Goal: Information Seeking & Learning: Learn about a topic

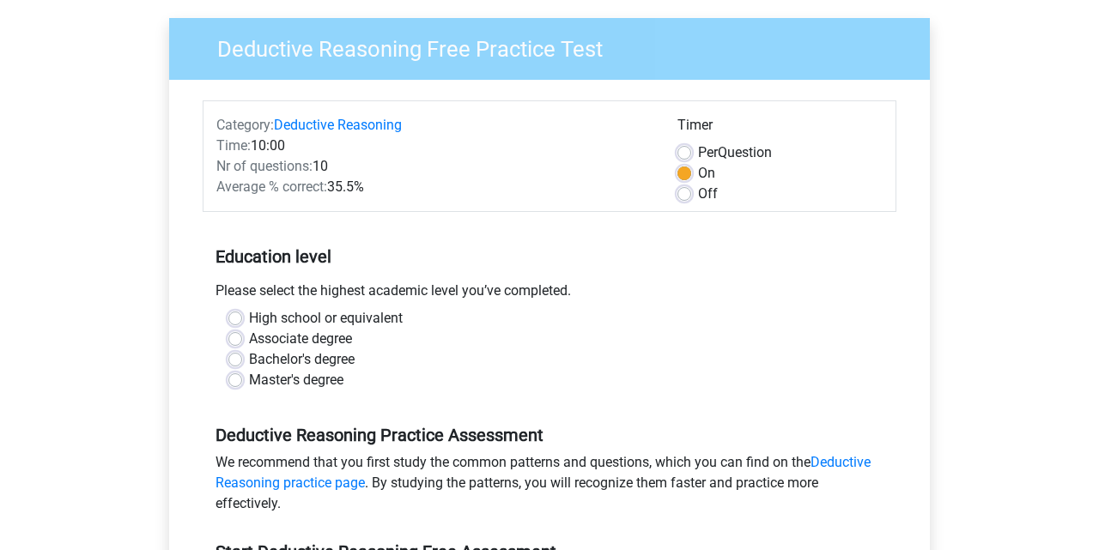
scroll to position [167, 0]
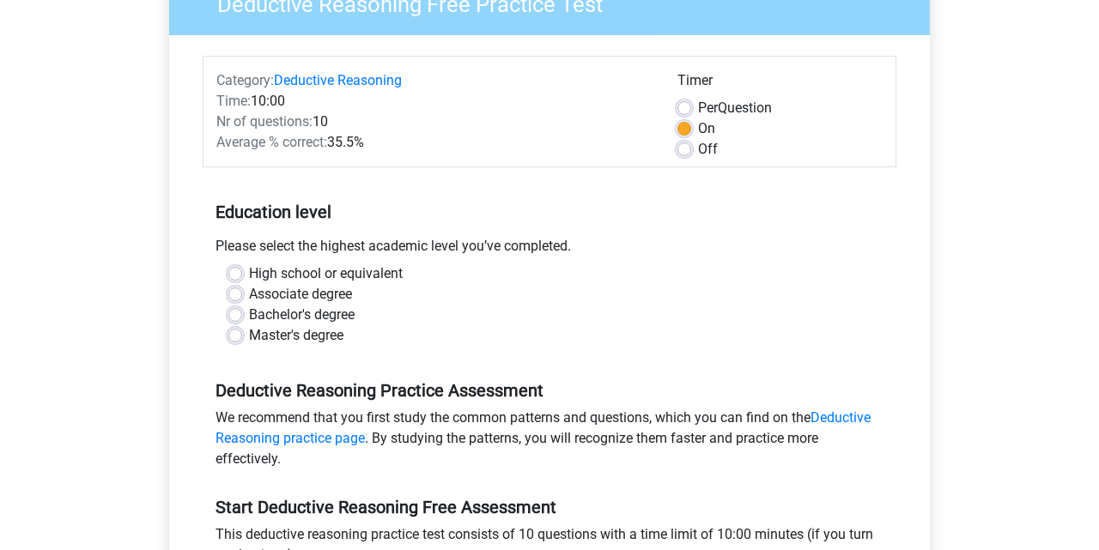
click at [249, 333] on label "Master's degree" at bounding box center [296, 335] width 94 height 21
click at [233, 333] on input "Master's degree" at bounding box center [235, 333] width 14 height 17
radio input "true"
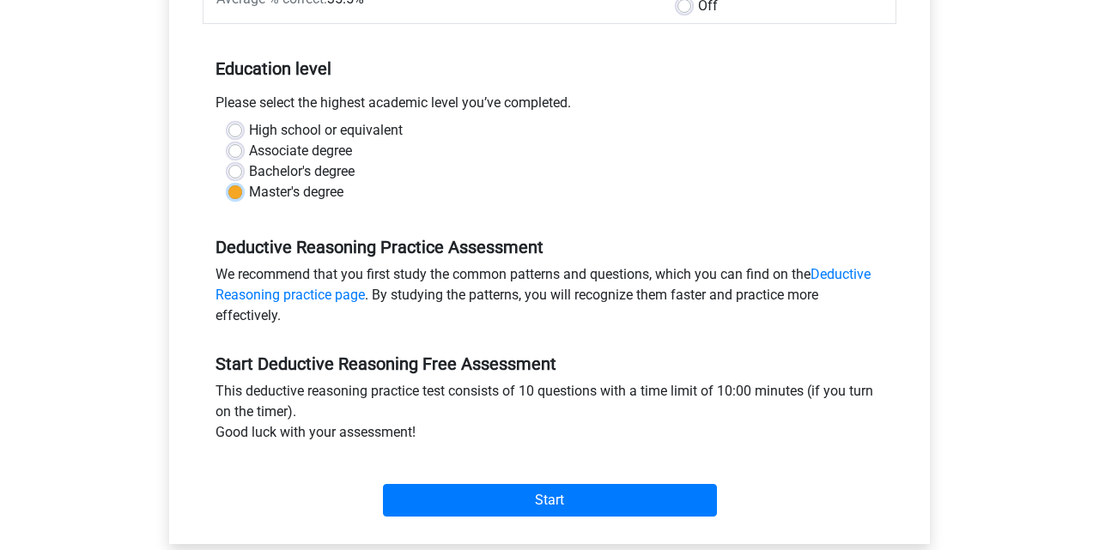
scroll to position [315, 0]
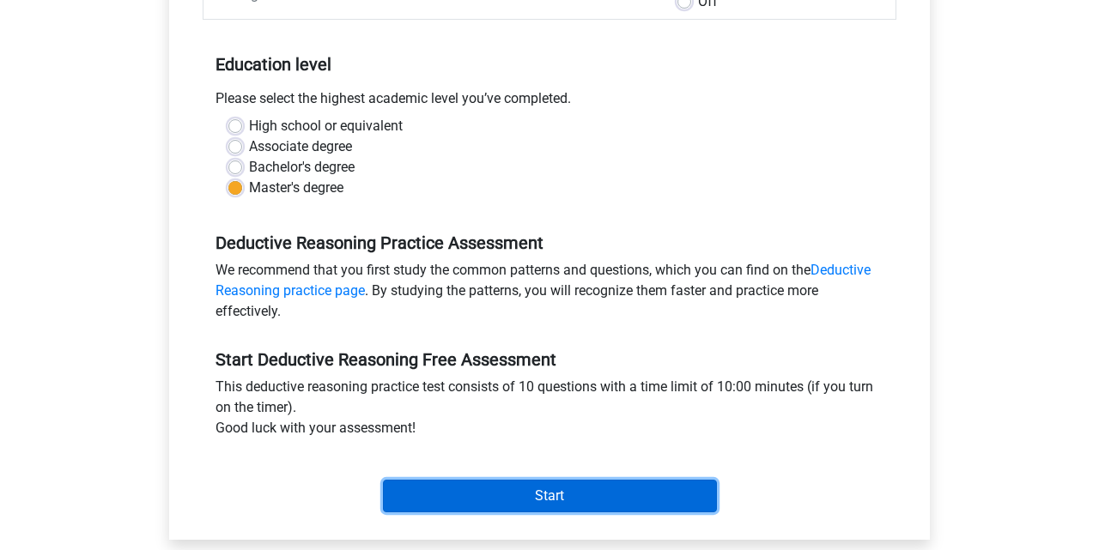
click at [492, 490] on input "Start" at bounding box center [550, 496] width 334 height 33
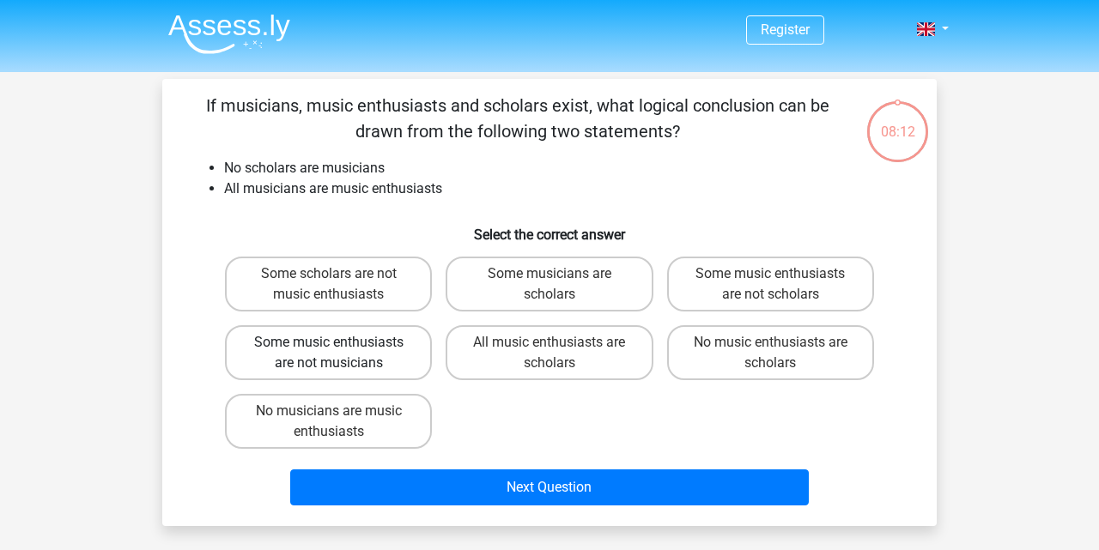
click at [382, 352] on label "Some music enthusiasts are not musicians" at bounding box center [328, 352] width 207 height 55
click at [340, 352] on input "Some music enthusiasts are not musicians" at bounding box center [334, 347] width 11 height 11
radio input "true"
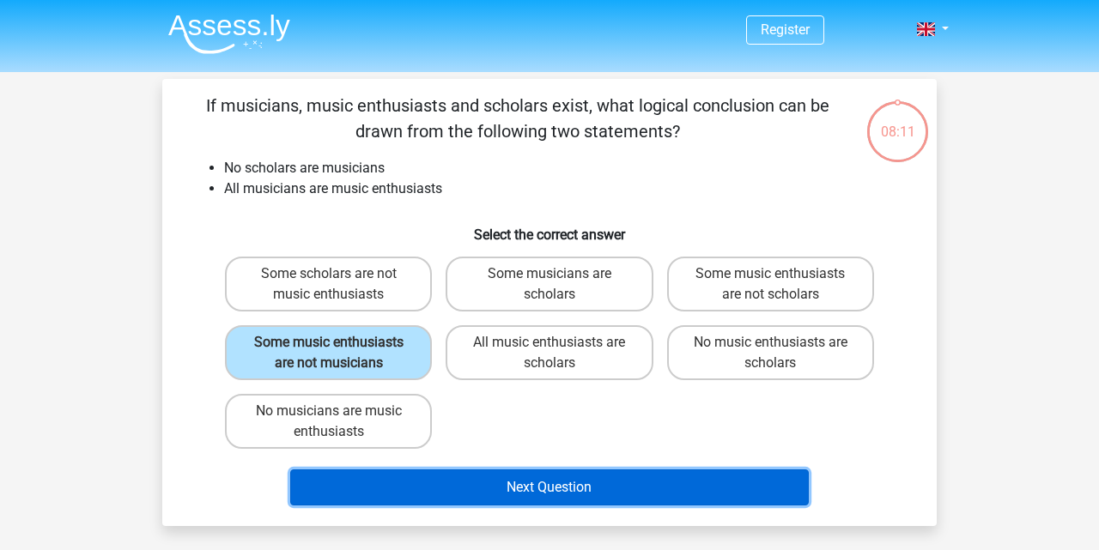
click at [527, 485] on button "Next Question" at bounding box center [549, 488] width 519 height 36
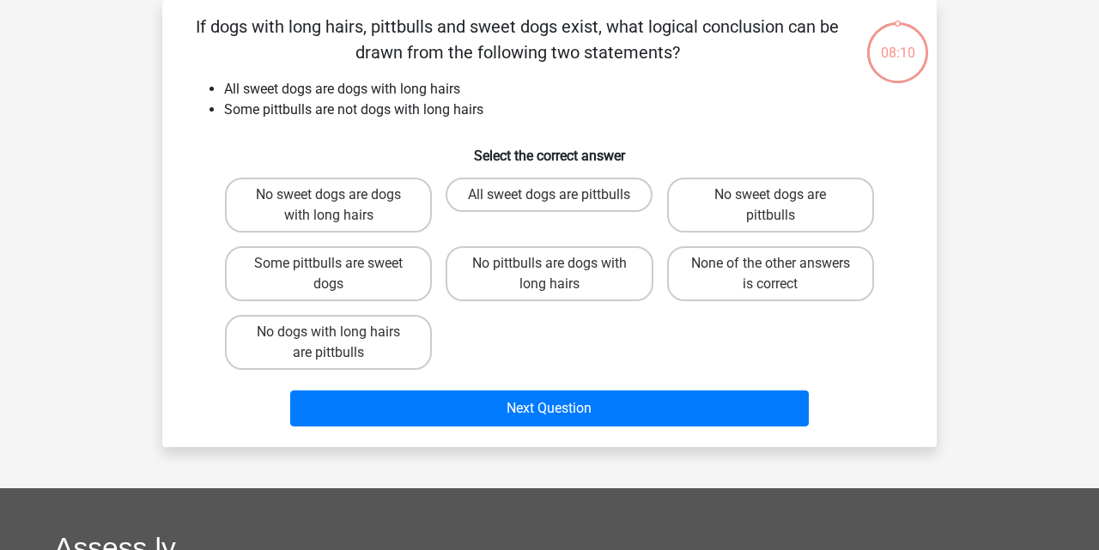
scroll to position [31, 0]
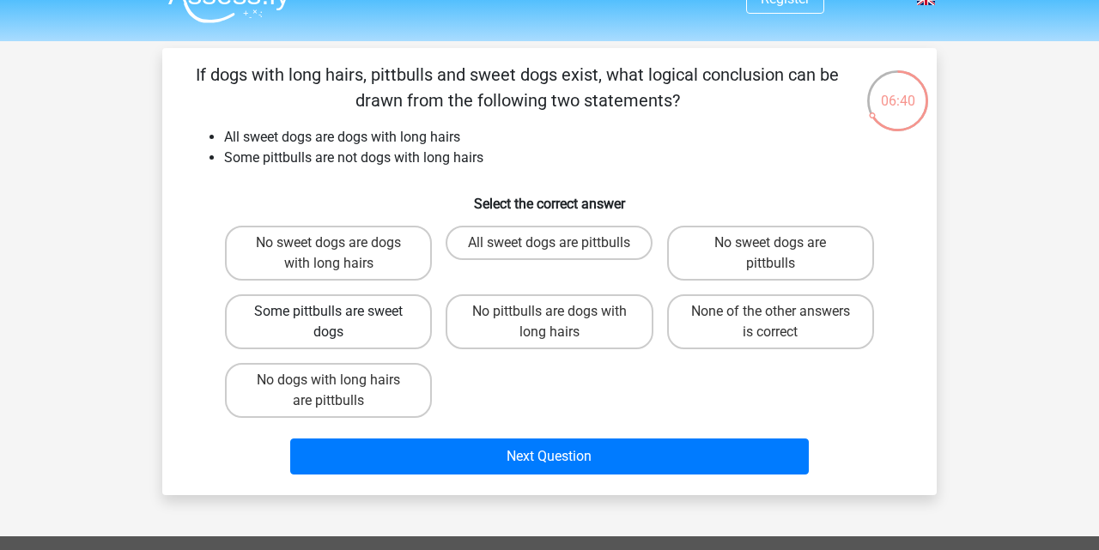
click at [372, 325] on label "Some pittbulls are sweet dogs" at bounding box center [328, 321] width 207 height 55
click at [340, 323] on input "Some pittbulls are sweet dogs" at bounding box center [334, 317] width 11 height 11
radio input "true"
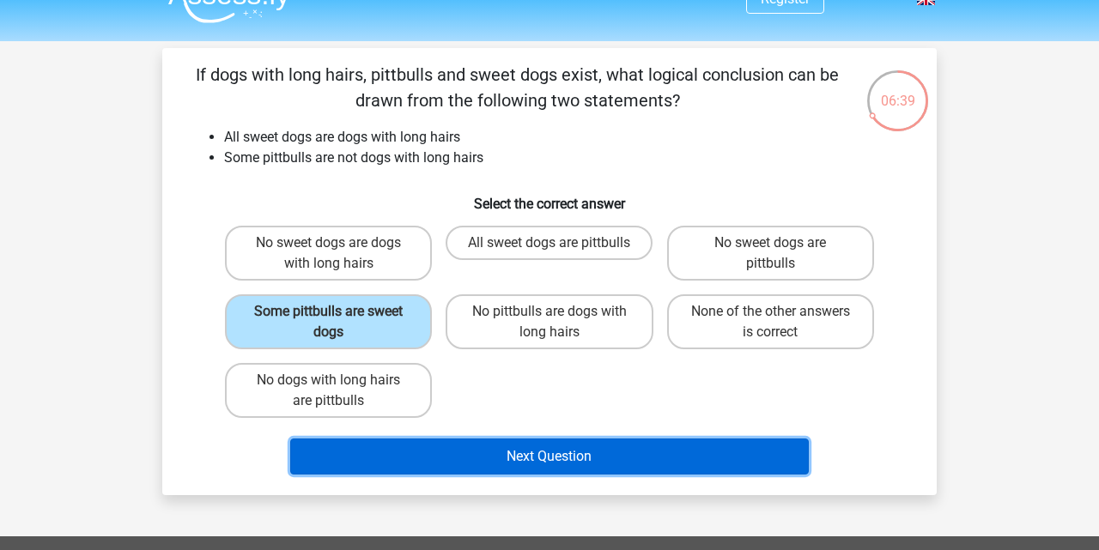
click at [551, 458] on button "Next Question" at bounding box center [549, 457] width 519 height 36
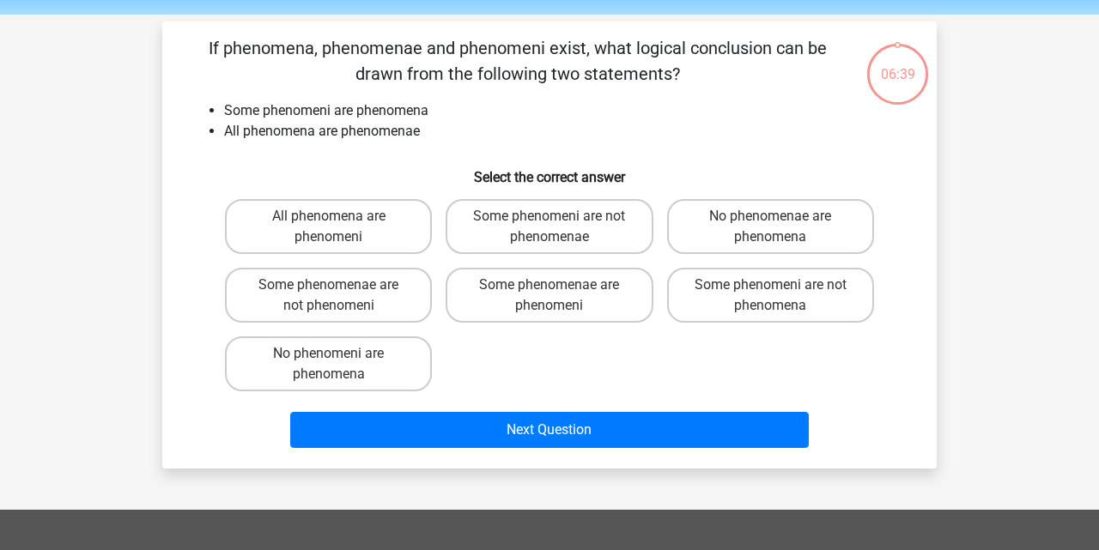
scroll to position [57, 0]
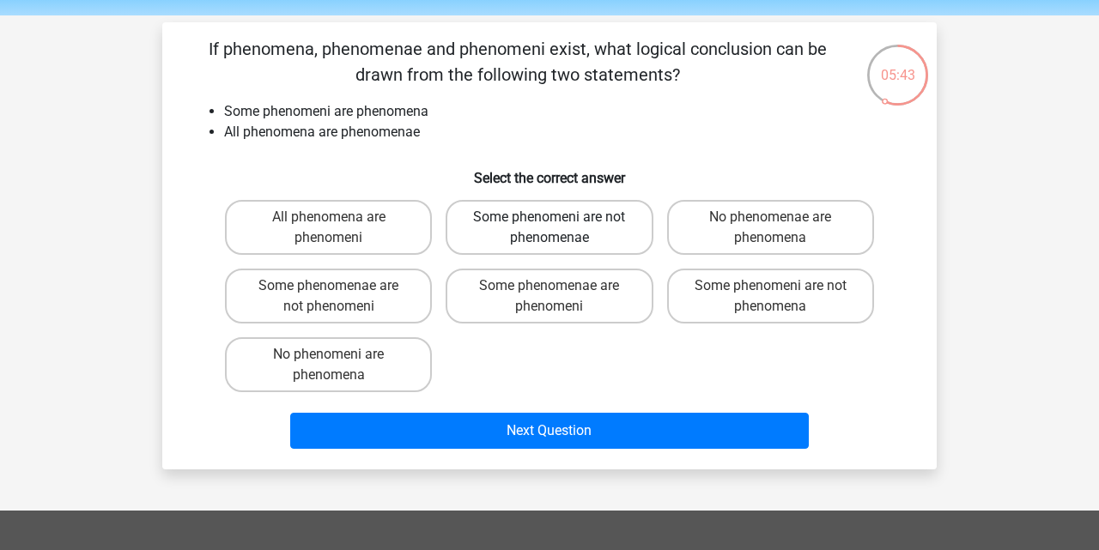
click at [583, 212] on label "Some phenomeni are not phenomenae" at bounding box center [549, 227] width 207 height 55
click at [561, 217] on input "Some phenomeni are not phenomenae" at bounding box center [554, 222] width 11 height 11
radio input "true"
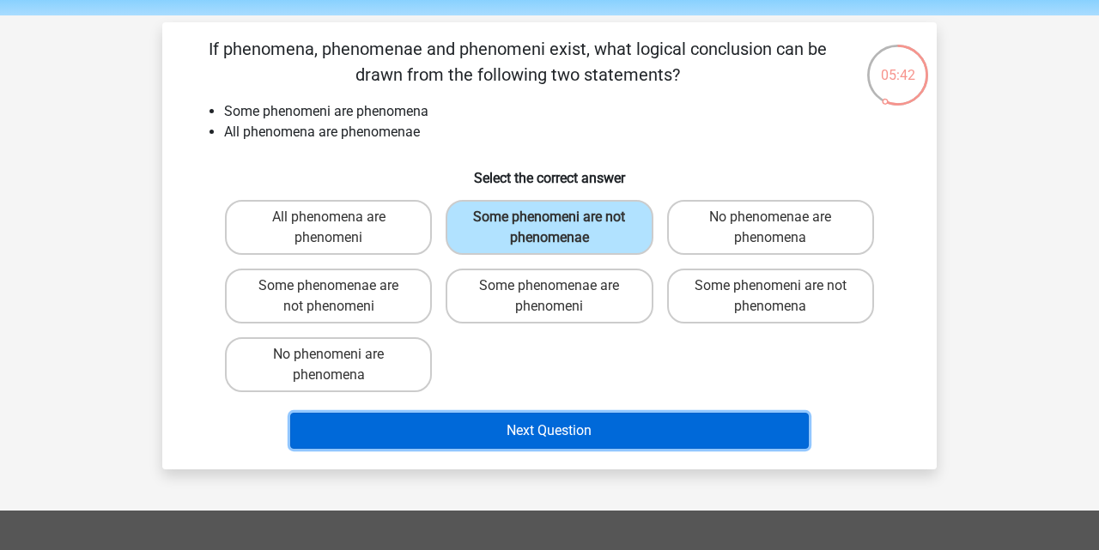
click at [635, 430] on button "Next Question" at bounding box center [549, 431] width 519 height 36
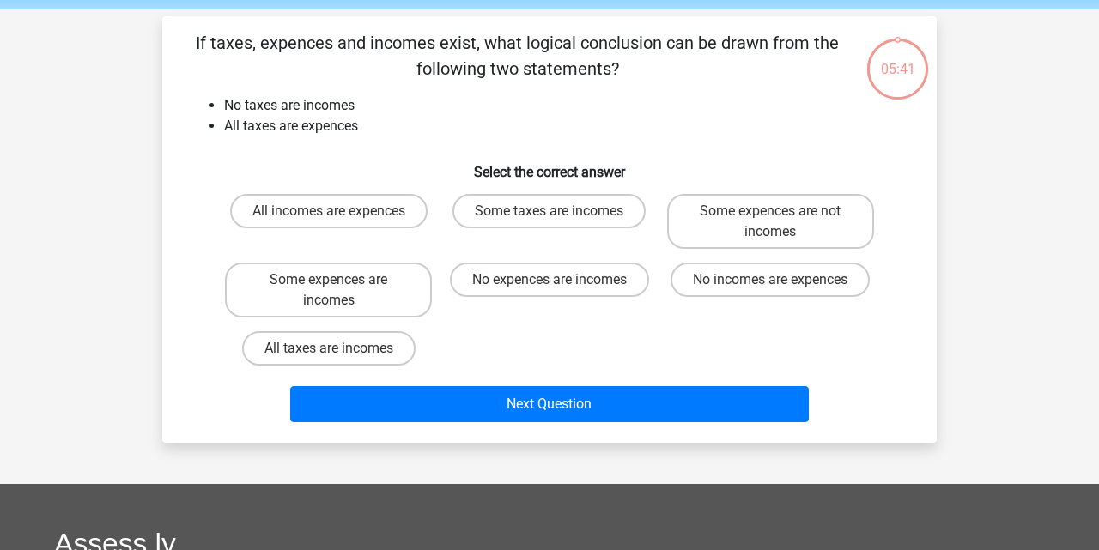
scroll to position [64, 0]
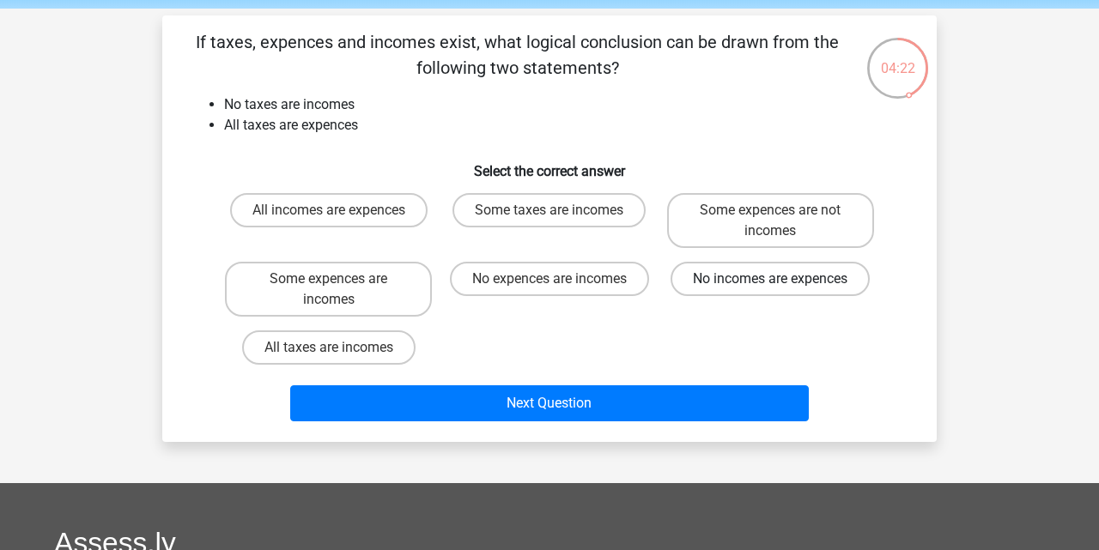
click at [804, 282] on label "No incomes are expences" at bounding box center [769, 279] width 199 height 34
click at [781, 282] on input "No incomes are expences" at bounding box center [775, 284] width 11 height 11
radio input "true"
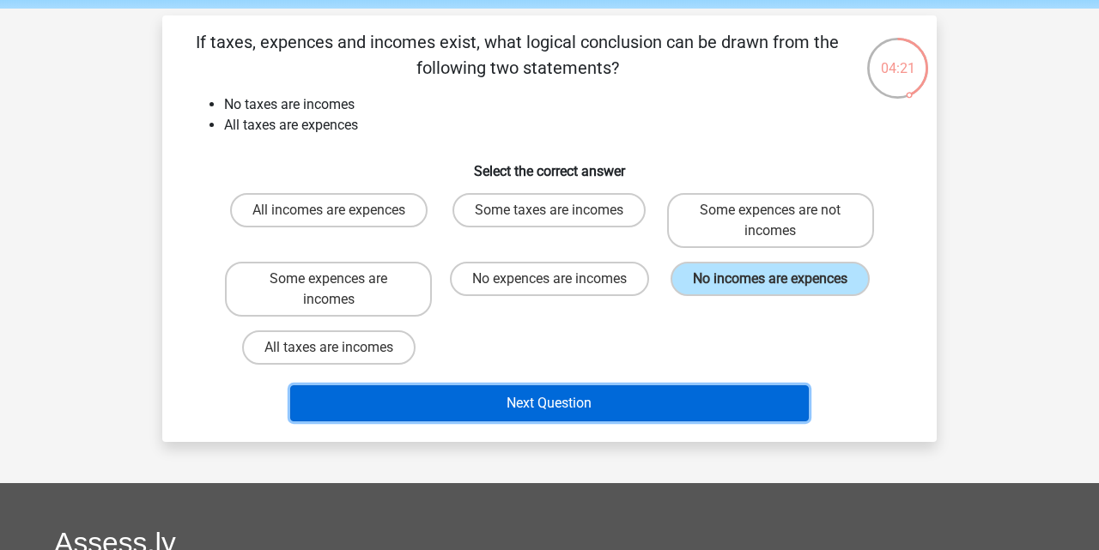
click at [652, 406] on button "Next Question" at bounding box center [549, 403] width 519 height 36
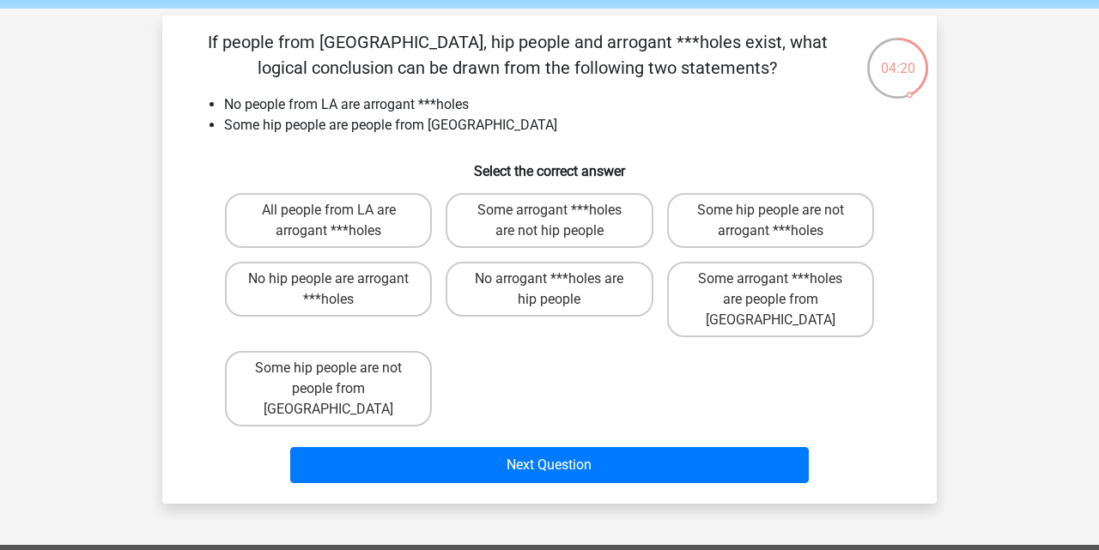
scroll to position [79, 0]
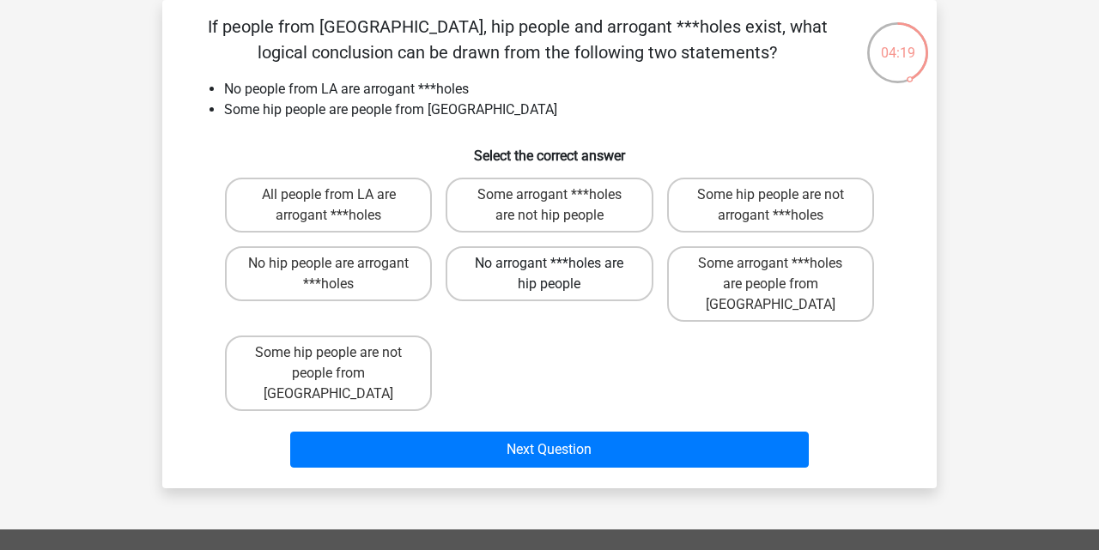
click at [591, 272] on label "No arrogant ***holes are hip people" at bounding box center [549, 273] width 207 height 55
click at [561, 272] on input "No arrogant ***holes are hip people" at bounding box center [554, 269] width 11 height 11
radio input "true"
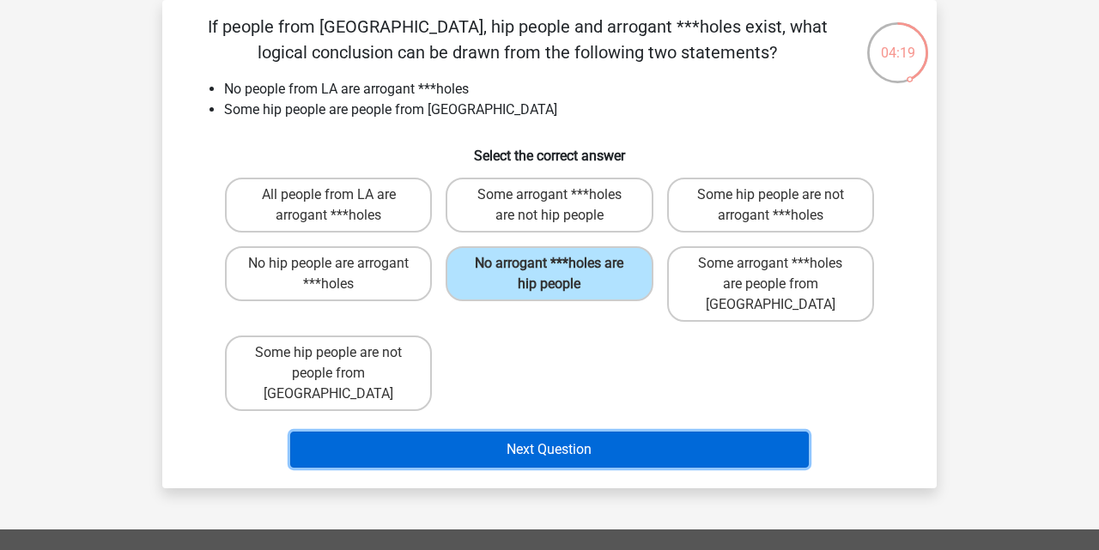
click at [601, 432] on button "Next Question" at bounding box center [549, 450] width 519 height 36
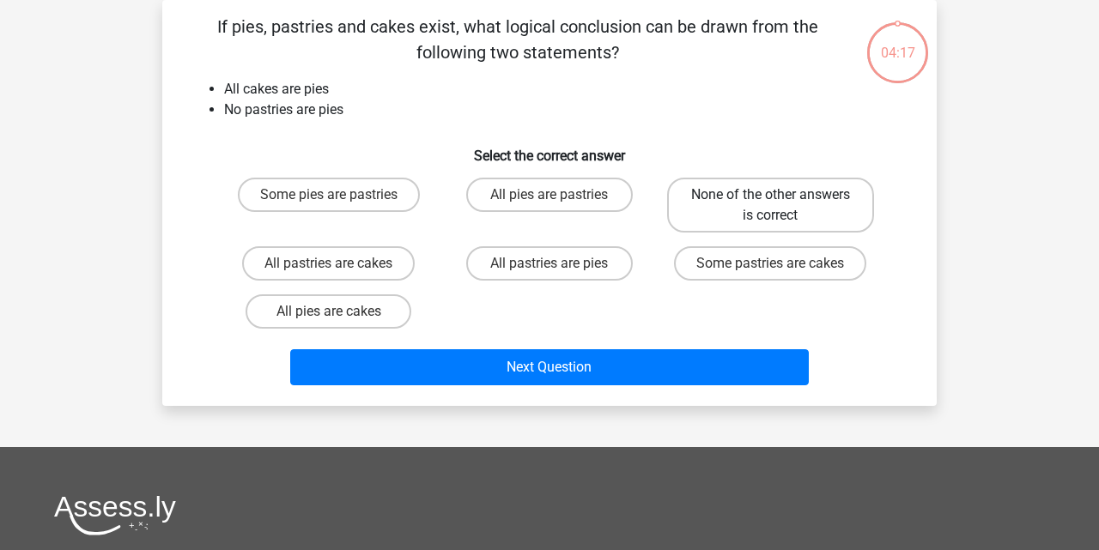
click at [789, 220] on label "None of the other answers is correct" at bounding box center [770, 205] width 207 height 55
click at [781, 206] on input "None of the other answers is correct" at bounding box center [775, 200] width 11 height 11
radio input "true"
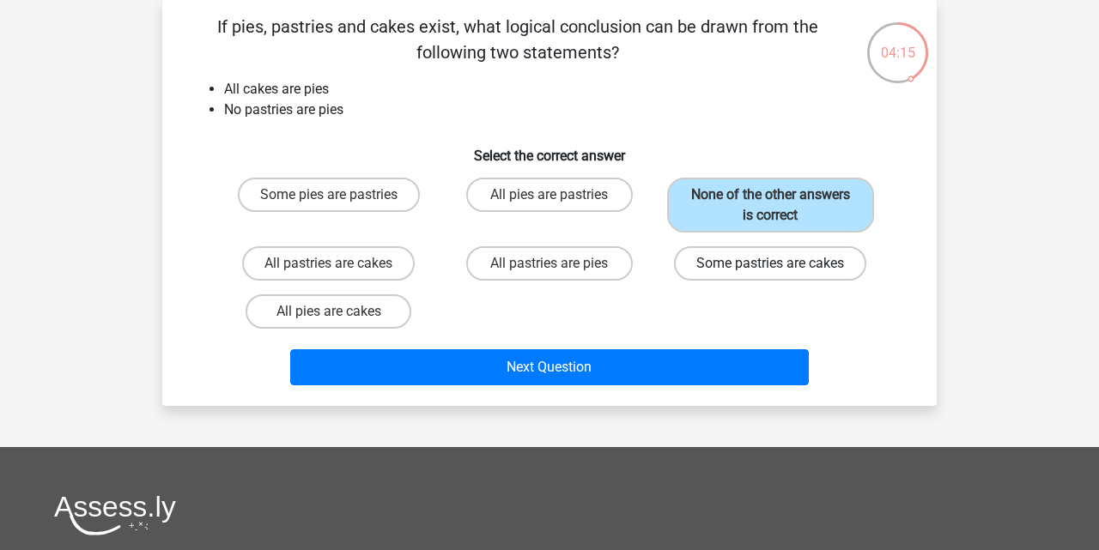
click at [750, 258] on label "Some pastries are cakes" at bounding box center [770, 263] width 192 height 34
click at [770, 264] on input "Some pastries are cakes" at bounding box center [775, 269] width 11 height 11
radio input "true"
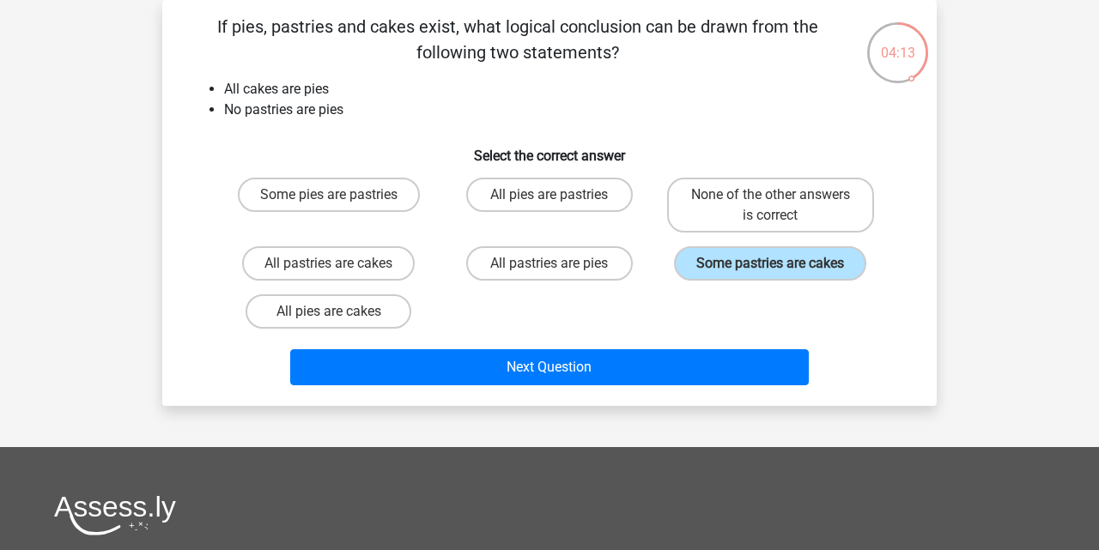
scroll to position [44, 0]
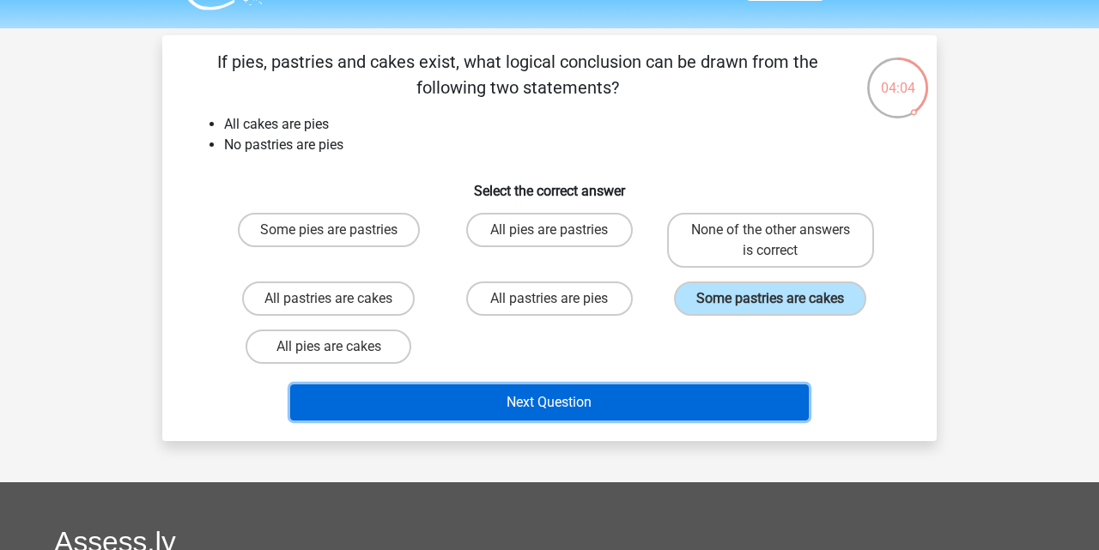
click at [556, 402] on button "Next Question" at bounding box center [549, 403] width 519 height 36
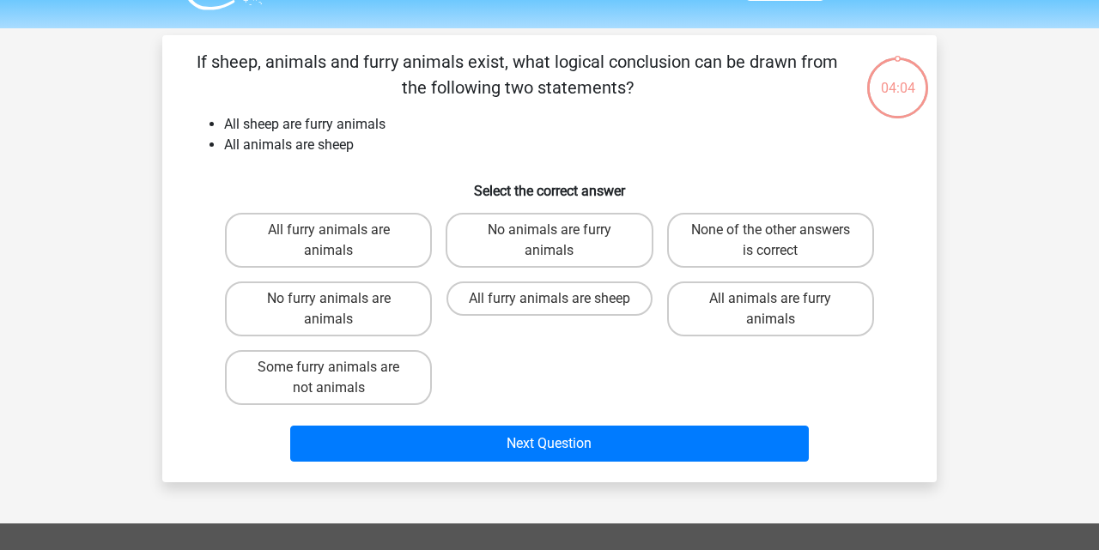
scroll to position [79, 0]
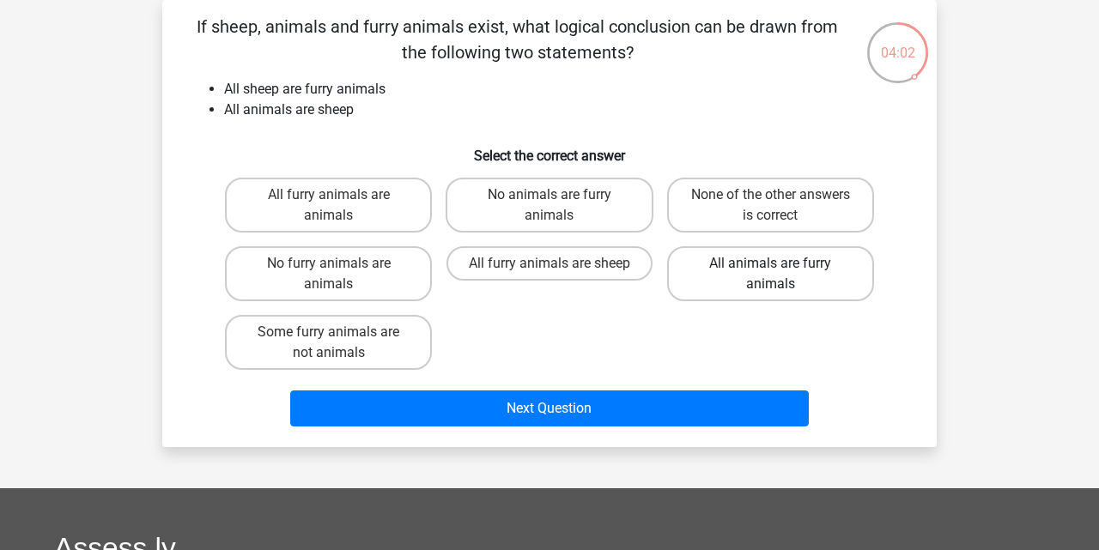
click at [751, 284] on label "All animals are furry animals" at bounding box center [770, 273] width 207 height 55
click at [770, 275] on input "All animals are furry animals" at bounding box center [775, 269] width 11 height 11
radio input "true"
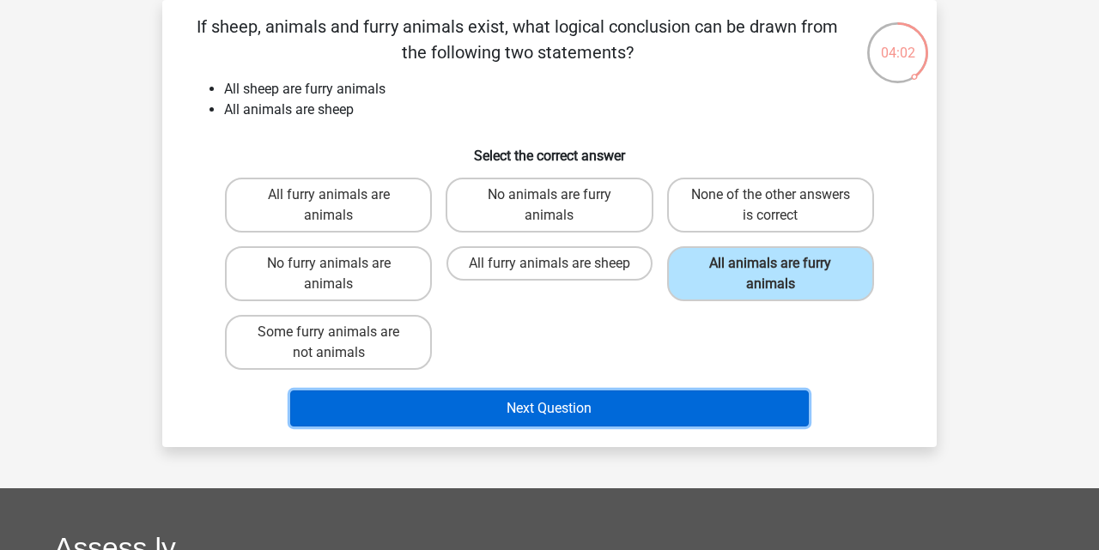
click at [638, 416] on button "Next Question" at bounding box center [549, 409] width 519 height 36
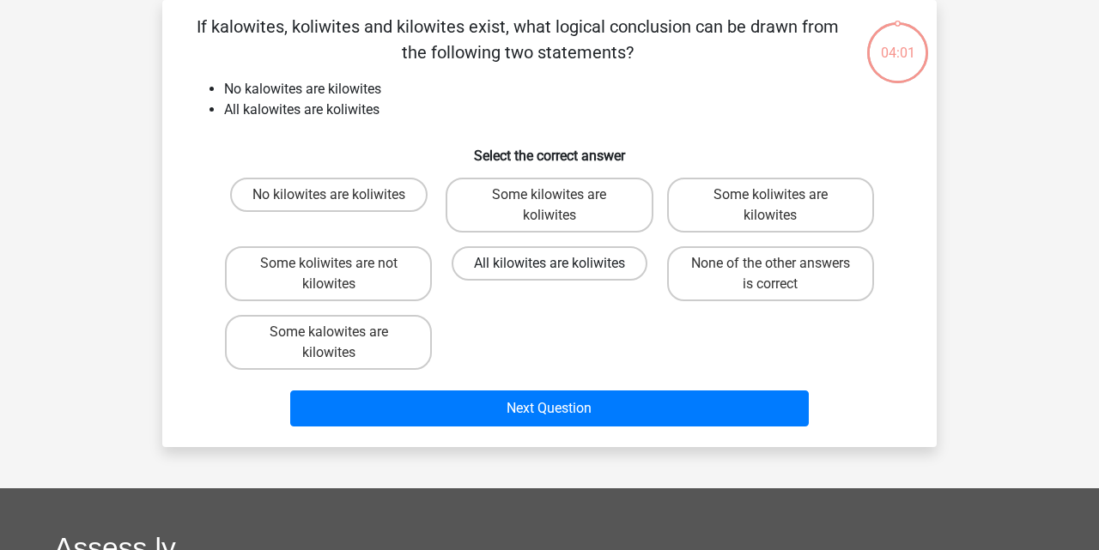
click at [598, 275] on label "All kilowites are koliwites" at bounding box center [550, 263] width 196 height 34
click at [561, 275] on input "All kilowites are koliwites" at bounding box center [554, 269] width 11 height 11
radio input "true"
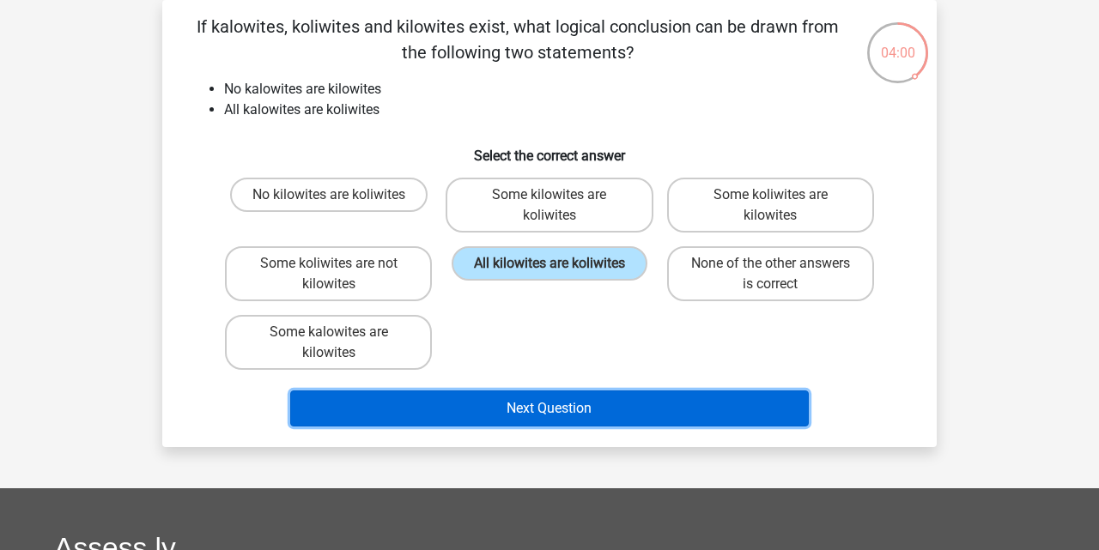
click at [634, 403] on button "Next Question" at bounding box center [549, 409] width 519 height 36
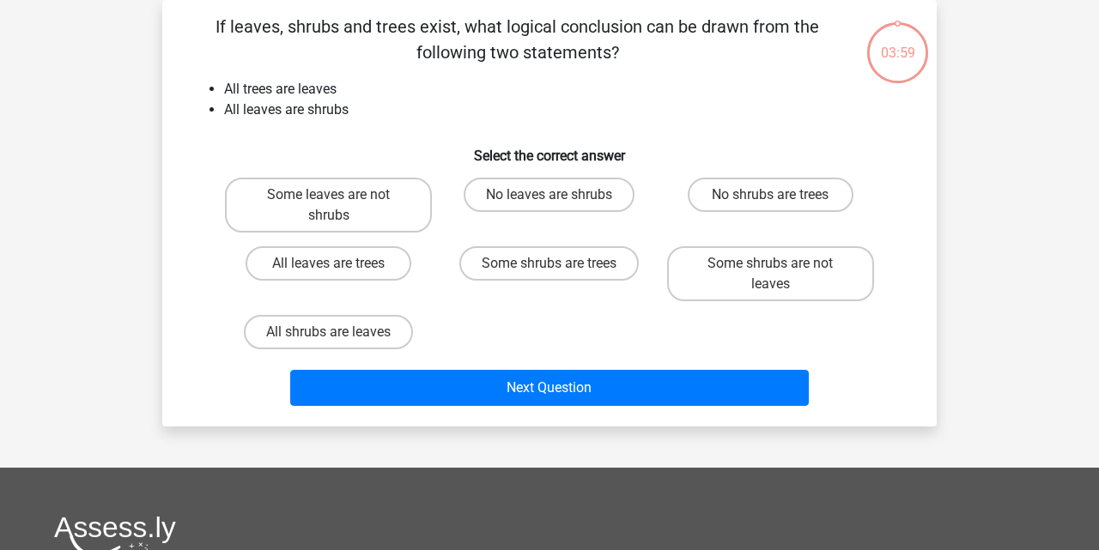
click at [591, 173] on div "No leaves are shrubs" at bounding box center [549, 205] width 221 height 69
click at [591, 195] on label "No leaves are shrubs" at bounding box center [549, 195] width 171 height 34
click at [561, 195] on input "No leaves are shrubs" at bounding box center [554, 200] width 11 height 11
radio input "true"
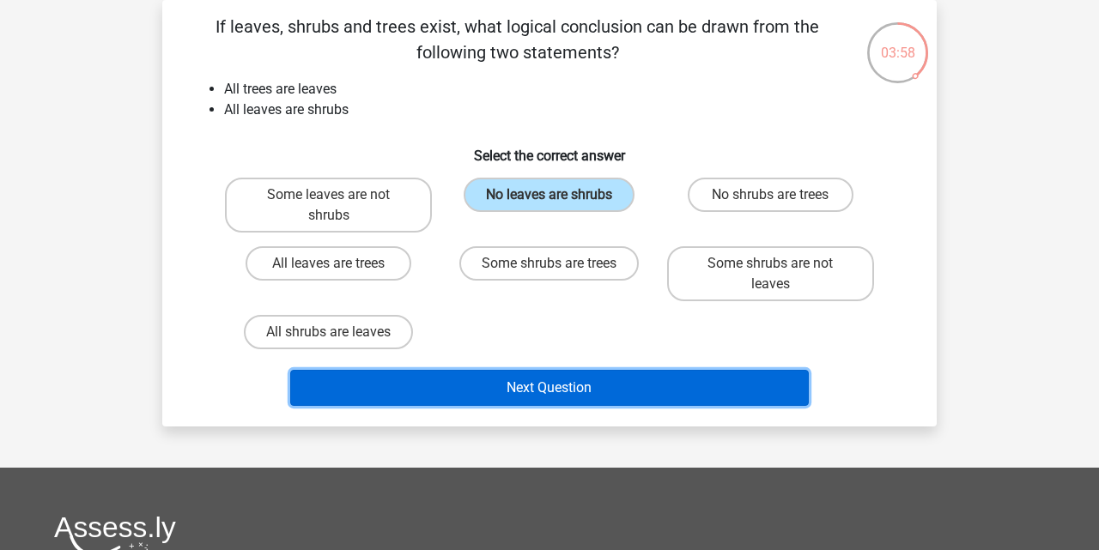
click at [622, 390] on button "Next Question" at bounding box center [549, 388] width 519 height 36
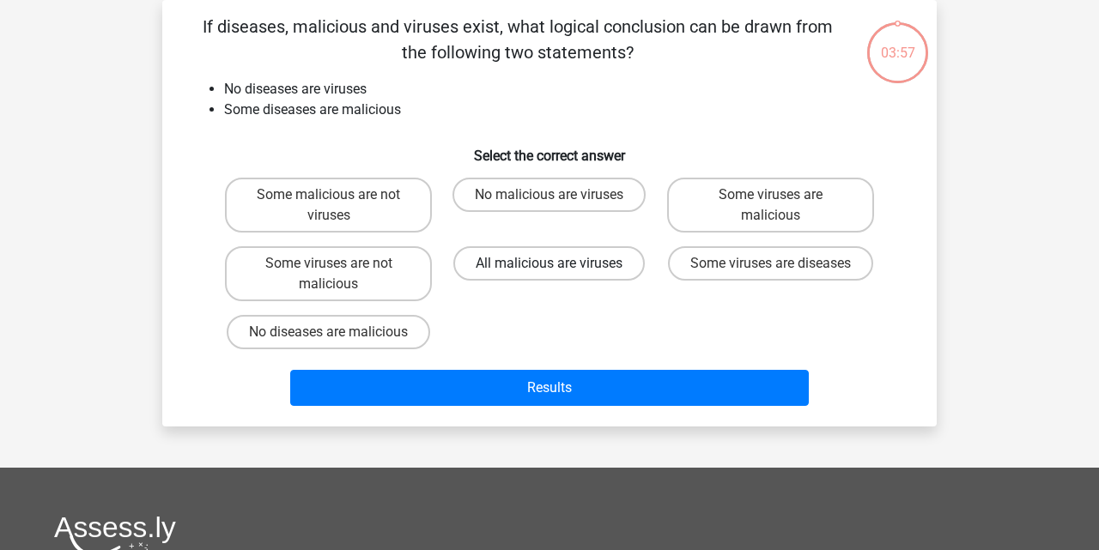
click at [600, 265] on label "All malicious are viruses" at bounding box center [548, 263] width 191 height 34
click at [561, 265] on input "All malicious are viruses" at bounding box center [554, 269] width 11 height 11
radio input "true"
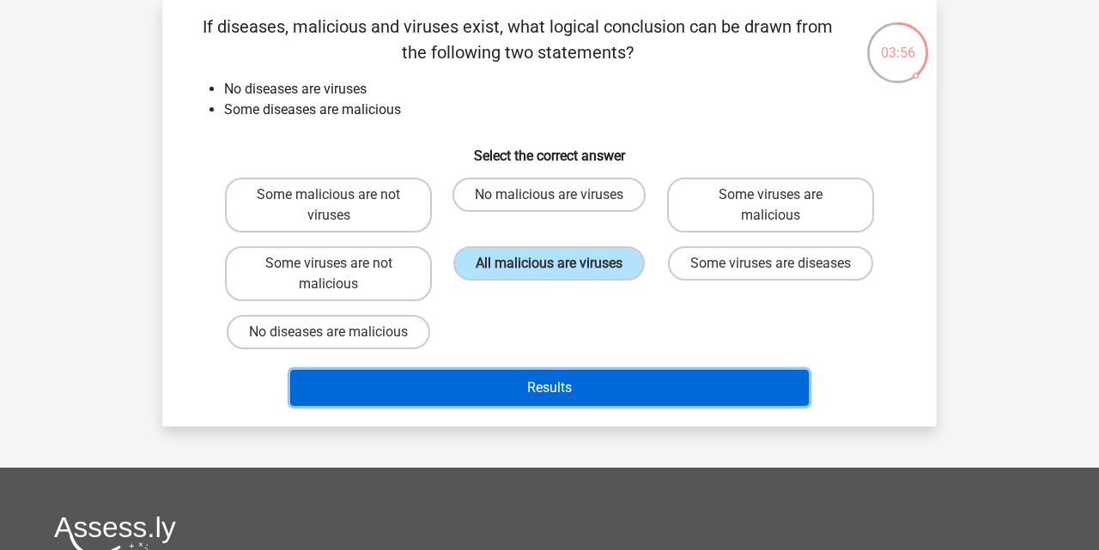
click at [627, 386] on button "Results" at bounding box center [549, 388] width 519 height 36
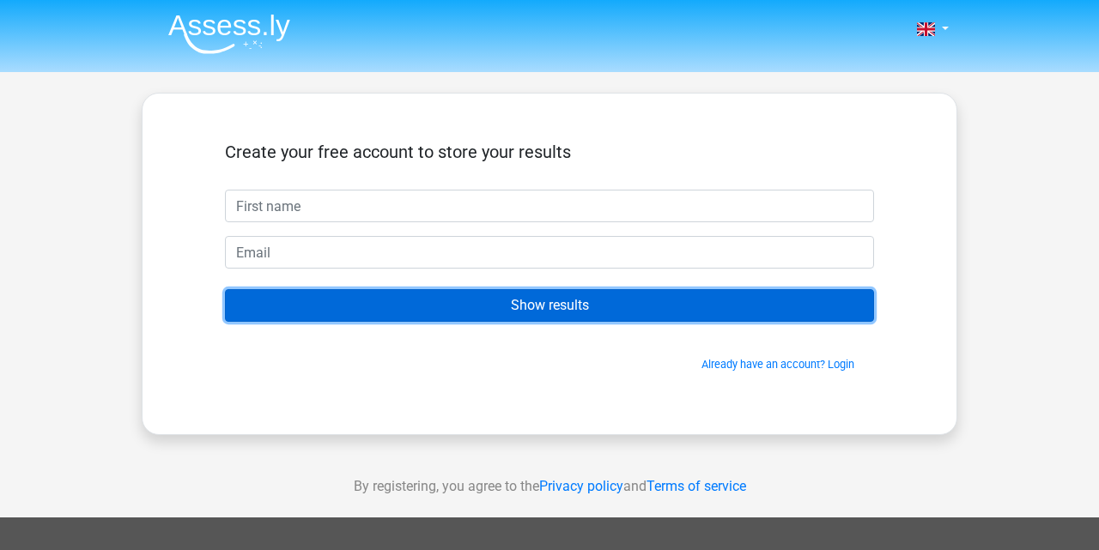
click at [719, 311] on input "Show results" at bounding box center [549, 305] width 649 height 33
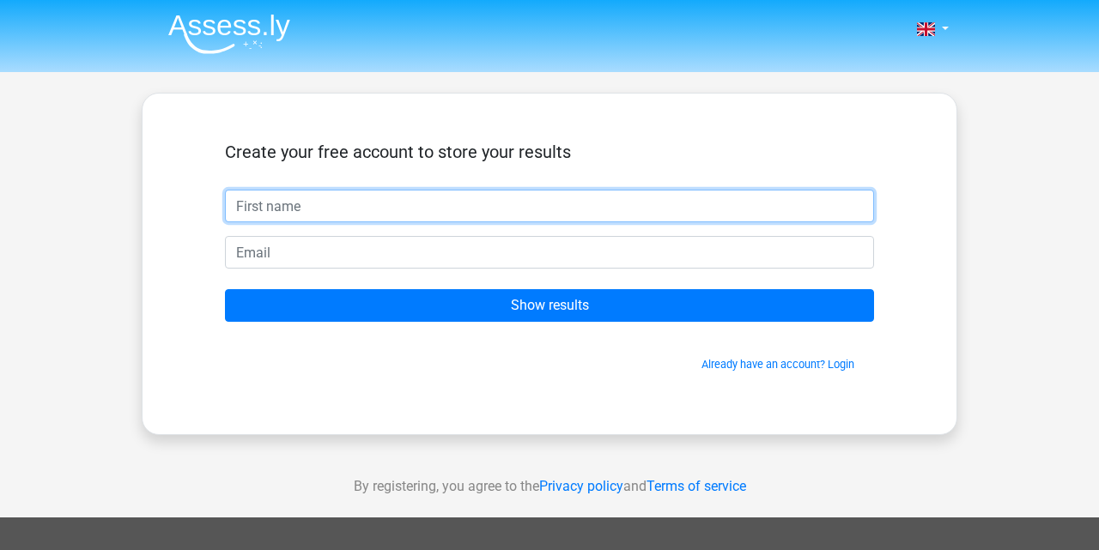
click at [627, 191] on input "text" at bounding box center [549, 206] width 649 height 33
type input "jrjr"
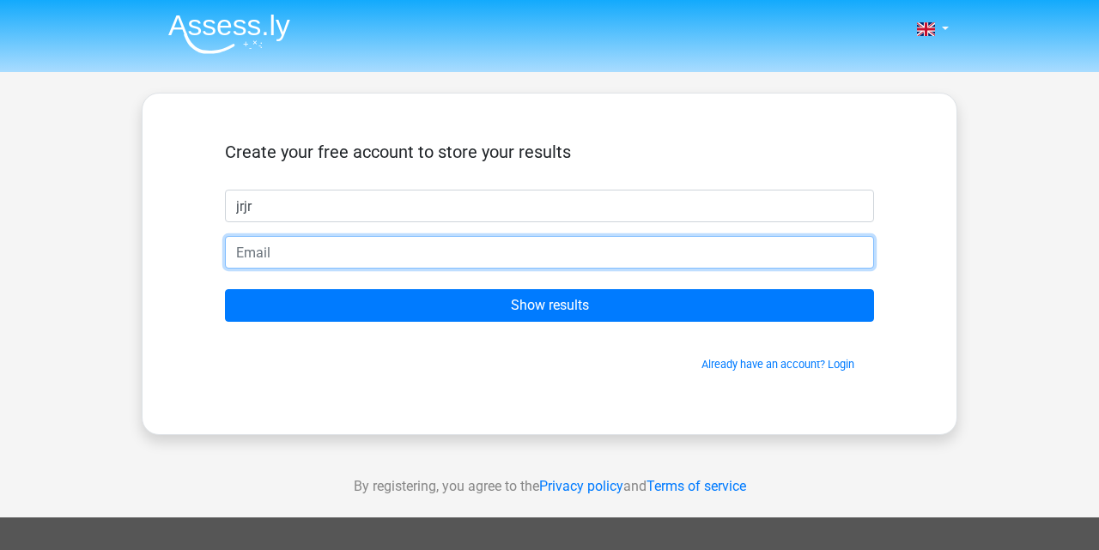
click at [576, 252] on input "email" at bounding box center [549, 252] width 649 height 33
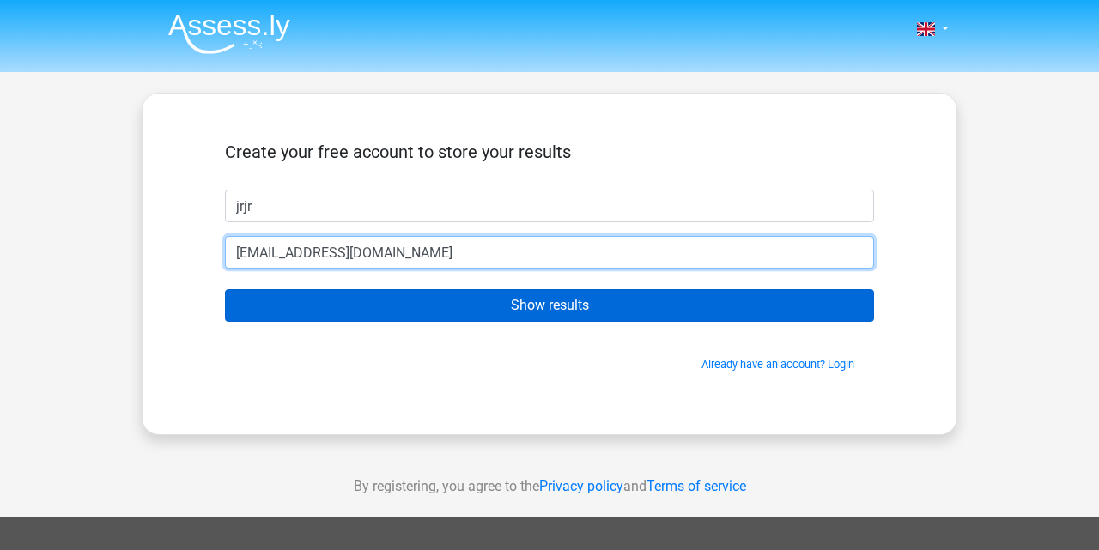
type input "hrhrhr@gmail.com"
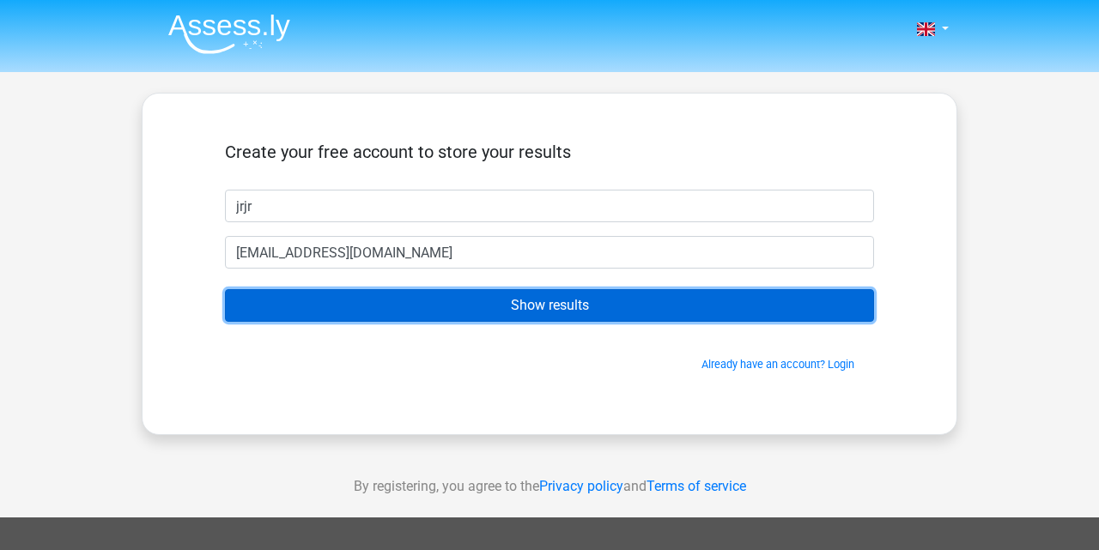
click at [538, 306] on input "Show results" at bounding box center [549, 305] width 649 height 33
